Goal: Transaction & Acquisition: Purchase product/service

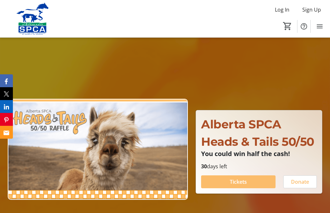
click at [234, 185] on span "Tickets" at bounding box center [238, 182] width 17 height 8
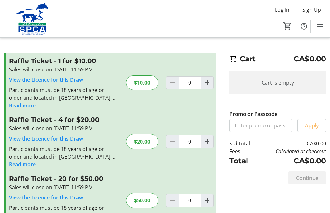
click at [206, 143] on mat-icon "Increment by one" at bounding box center [207, 142] width 8 height 8
click at [205, 142] on mat-icon "Increment by one" at bounding box center [207, 142] width 8 height 8
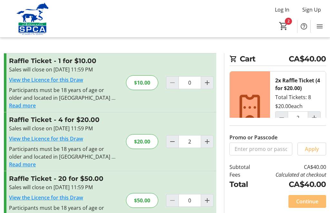
click at [173, 144] on mat-icon "Decrement by one" at bounding box center [172, 142] width 8 height 8
type input "1"
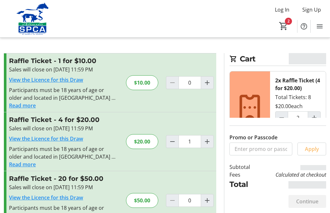
type input "1"
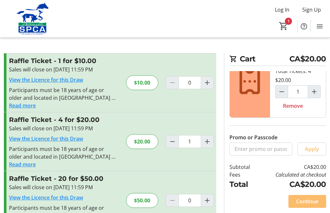
scroll to position [26, 0]
click at [304, 197] on span at bounding box center [307, 201] width 38 height 15
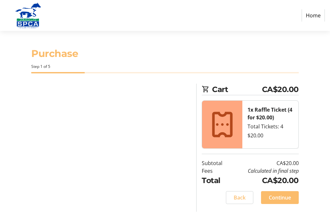
select select "CA"
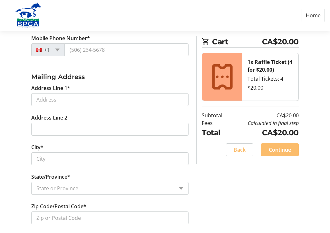
scroll to position [261, 0]
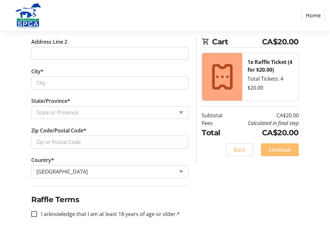
click at [276, 147] on span "Continue" at bounding box center [280, 150] width 22 height 8
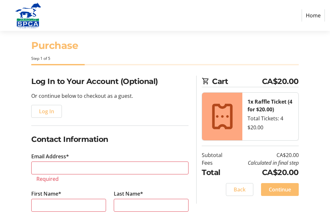
scroll to position [5, 0]
